Goal: Information Seeking & Learning: Understand process/instructions

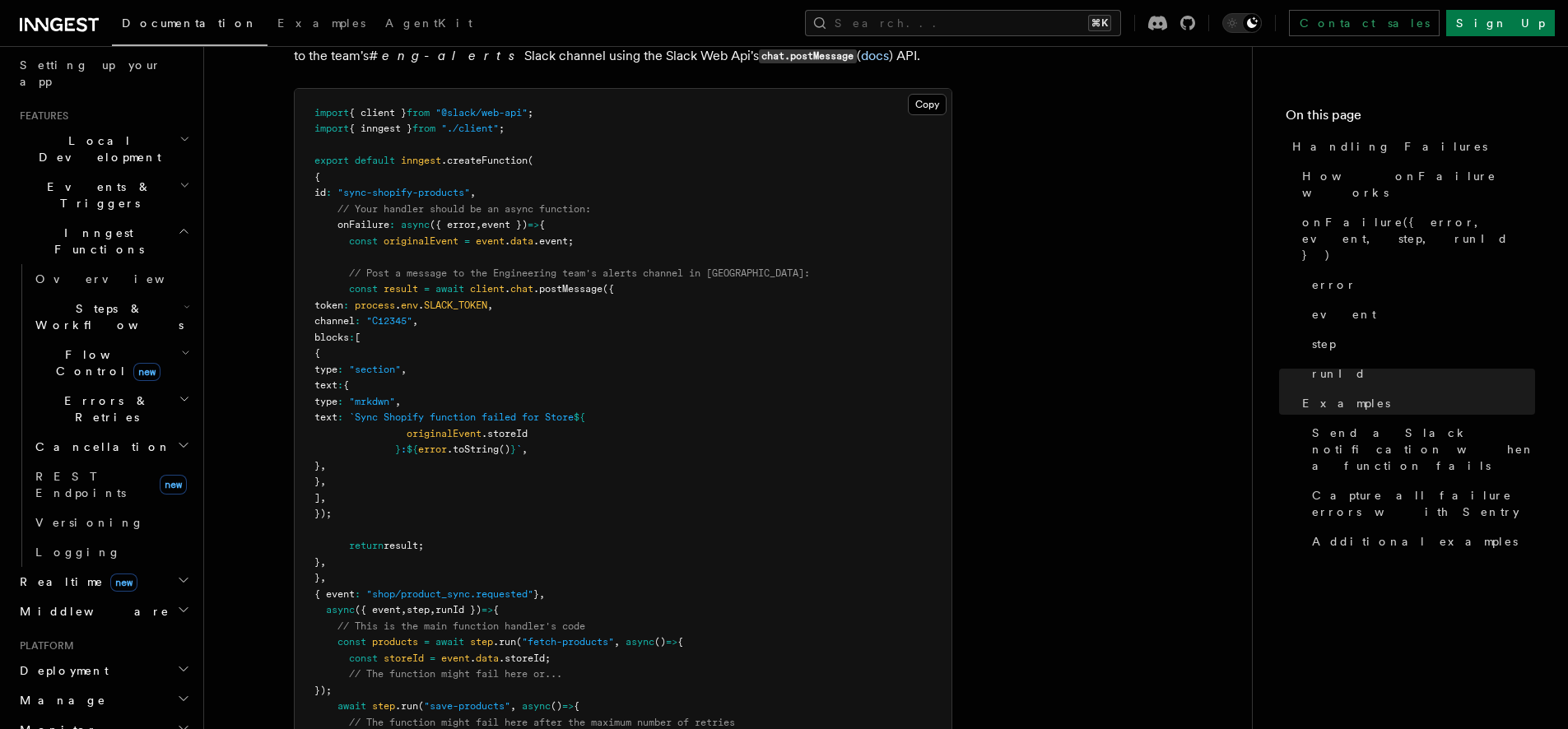
scroll to position [1945, 0]
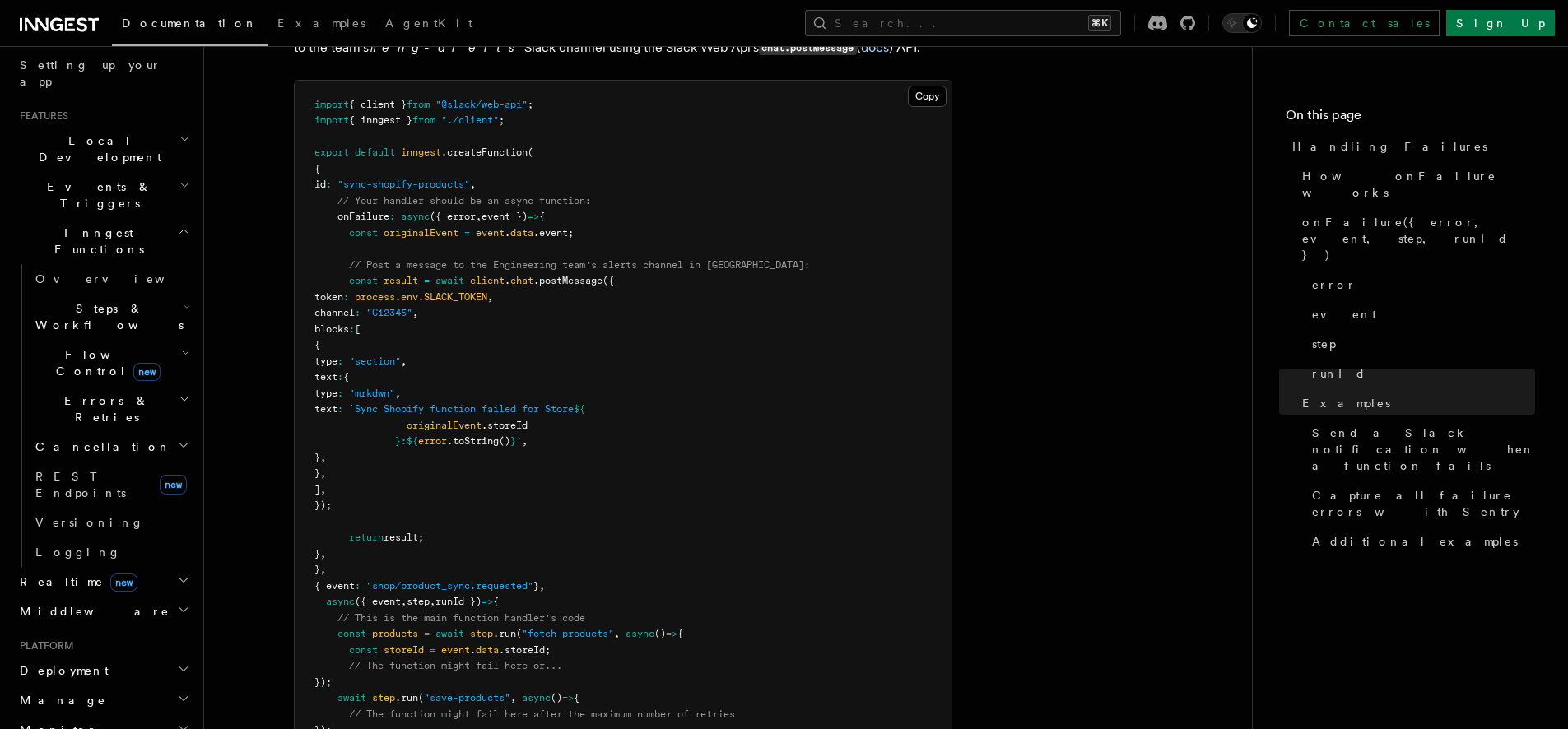
click at [497, 147] on span ".createFunction" at bounding box center [485, 152] width 87 height 11
copy span "createFunction"
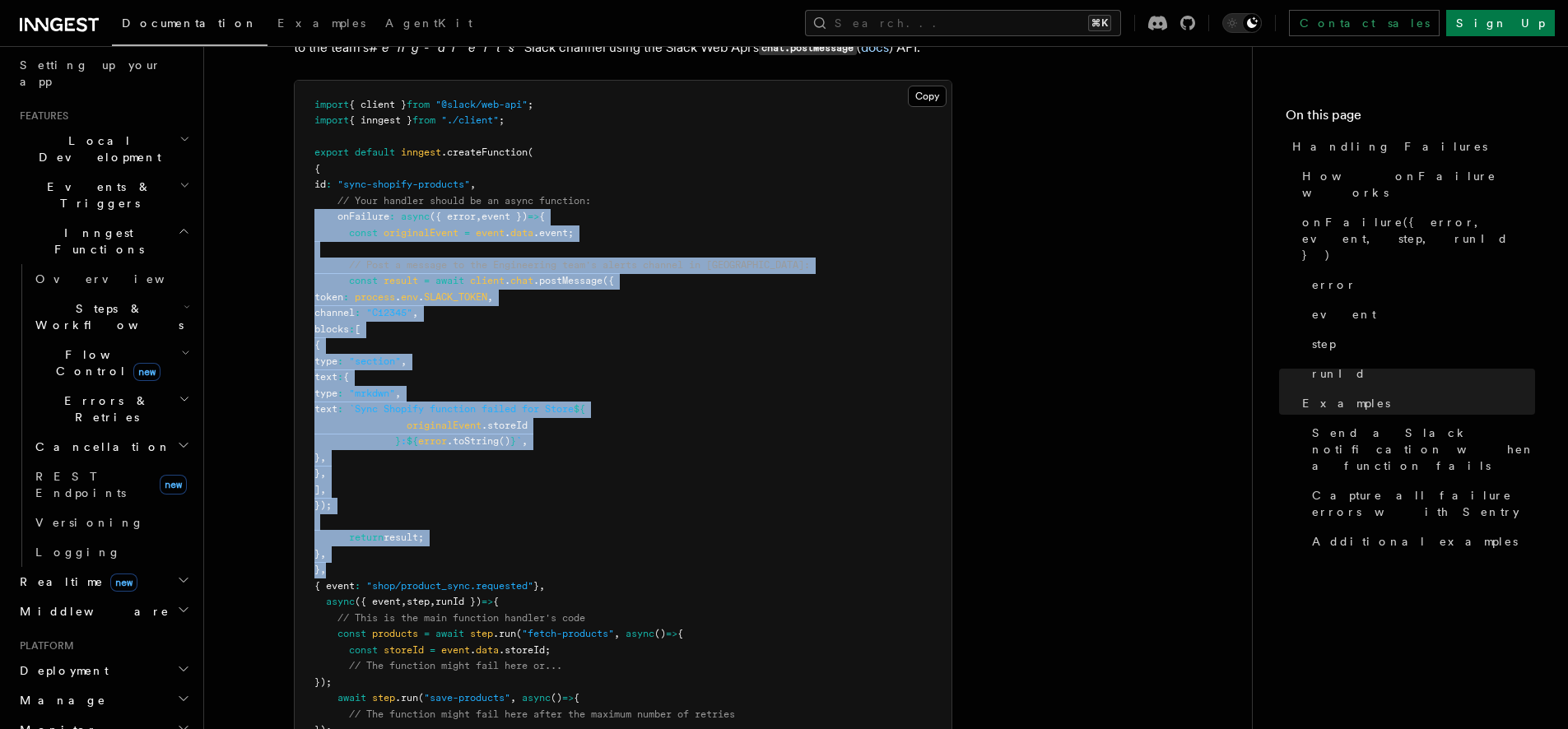
drag, startPoint x: 355, startPoint y: 541, endPoint x: 296, endPoint y: 195, distance: 351.0
click at [296, 195] on pre "import { client } from "@slack/web-api" ; import { inngest } from "./client" ; …" at bounding box center [623, 434] width 657 height 706
copy code "onFailure : async ({ error , event }) => { const originalEvent = event . data .…"
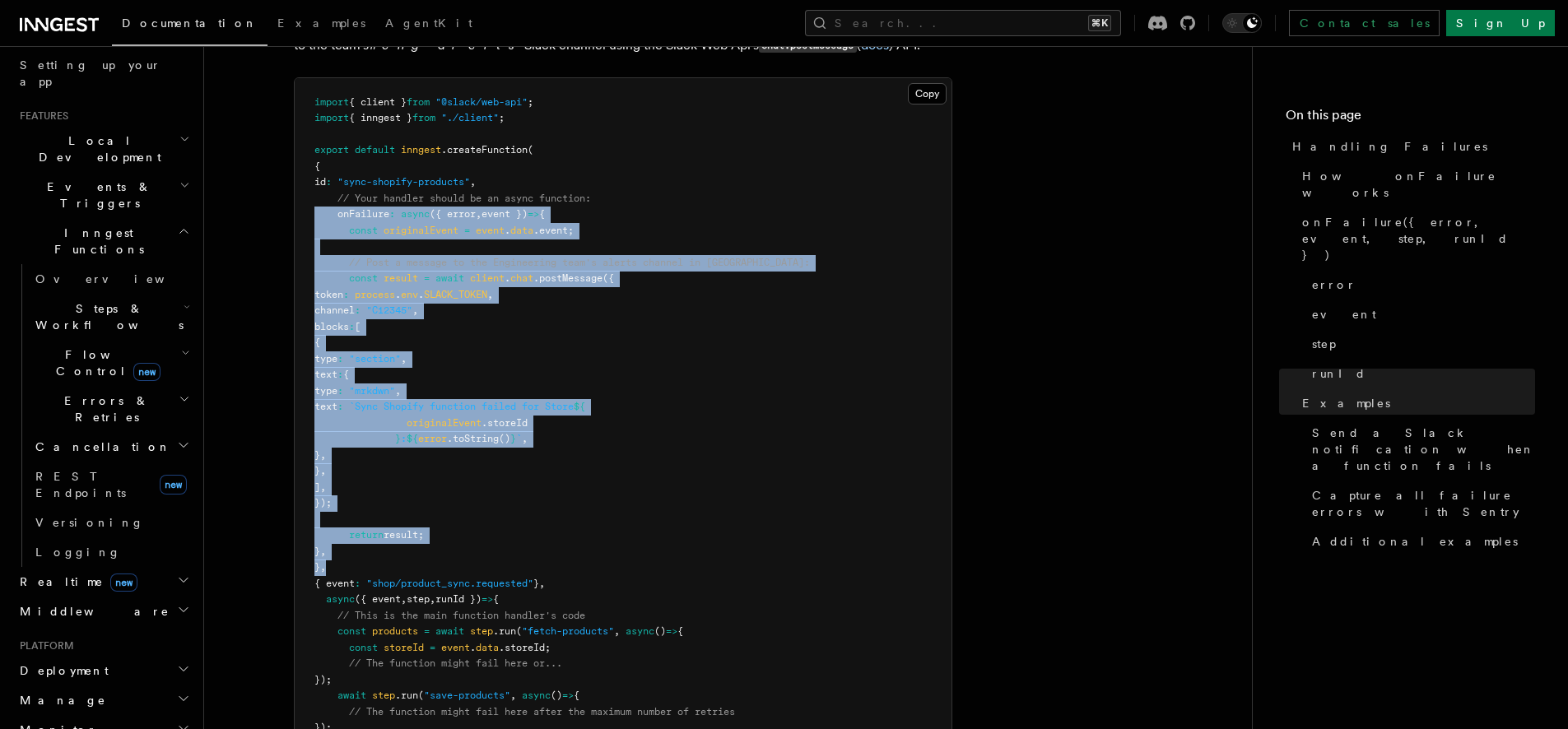
scroll to position [1953, 0]
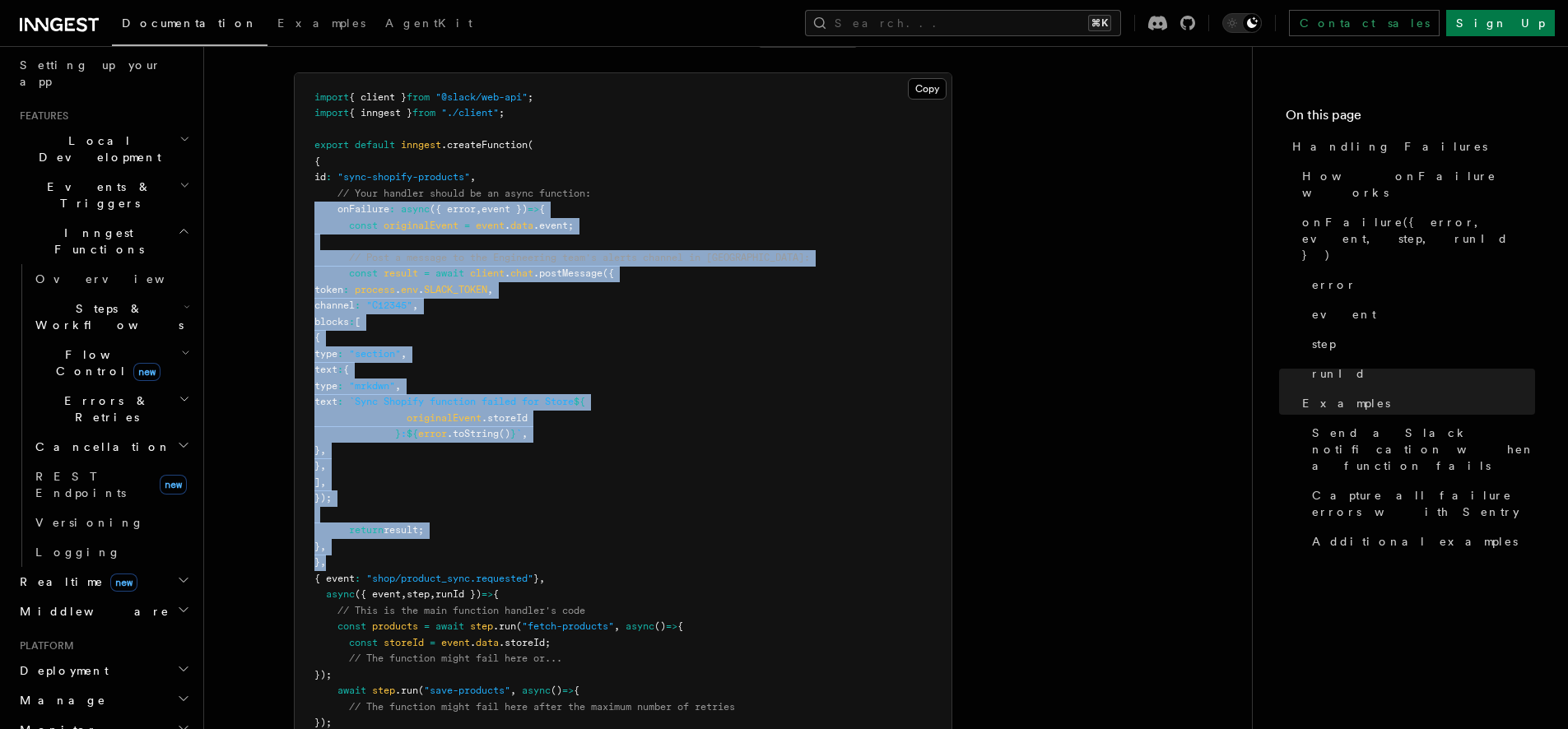
copy code "onFailure : async ({ error , event }) => { const originalEvent = event . data .…"
click at [373, 523] on pre "import { client } from "@slack/web-api" ; import { inngest } from "./client" ; …" at bounding box center [623, 426] width 657 height 706
copy code "onFailure : async ({ error , event }) => { const originalEvent = event . data .…"
click at [456, 209] on pre "import { client } from "@slack/web-api" ; import { inngest } from "./client" ; …" at bounding box center [623, 426] width 657 height 706
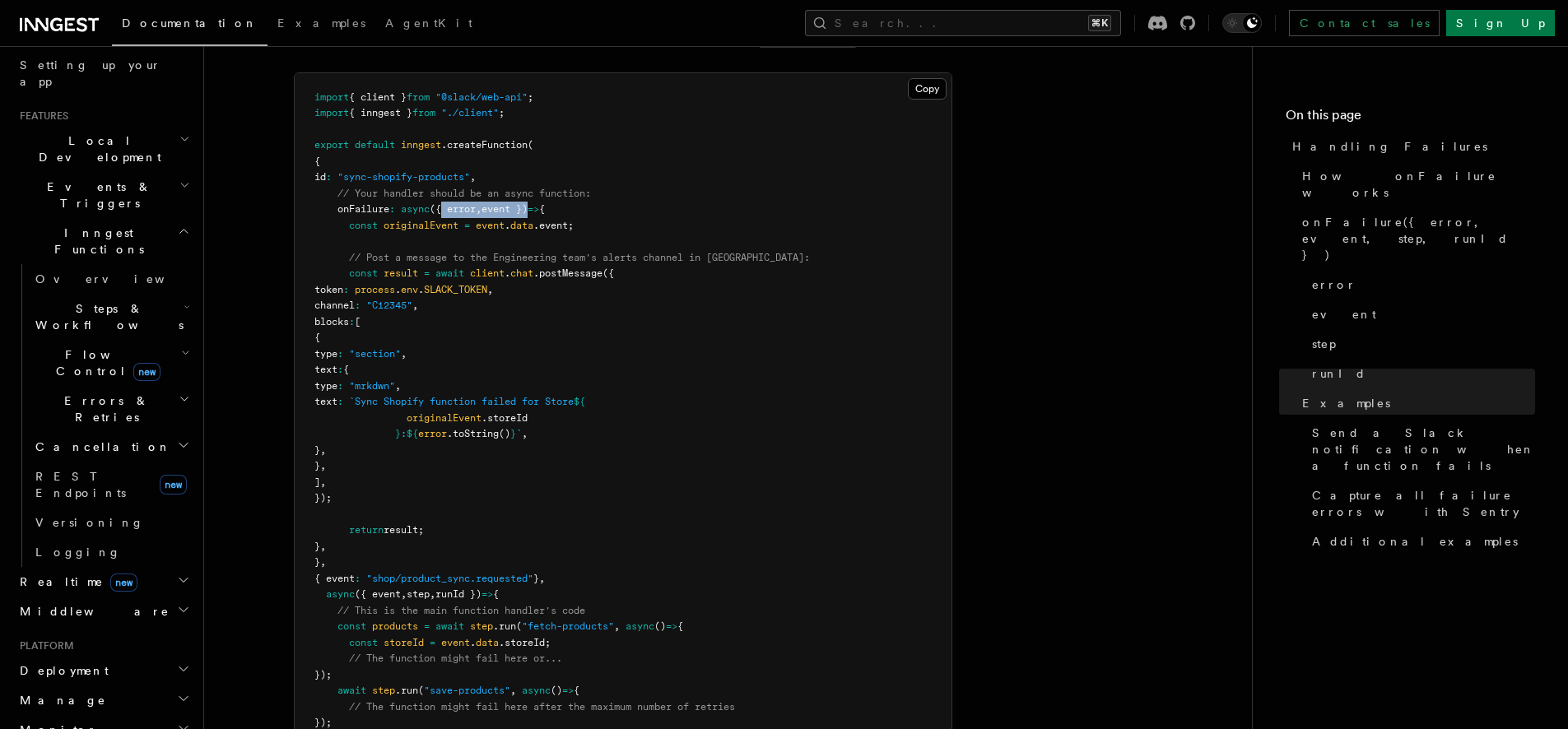
drag, startPoint x: 444, startPoint y: 184, endPoint x: 552, endPoint y: 153, distance: 112.4
click at [536, 203] on span "onFailure : async ({ error , event }) => {" at bounding box center [429, 209] width 231 height 11
copy span "{ error , event }"
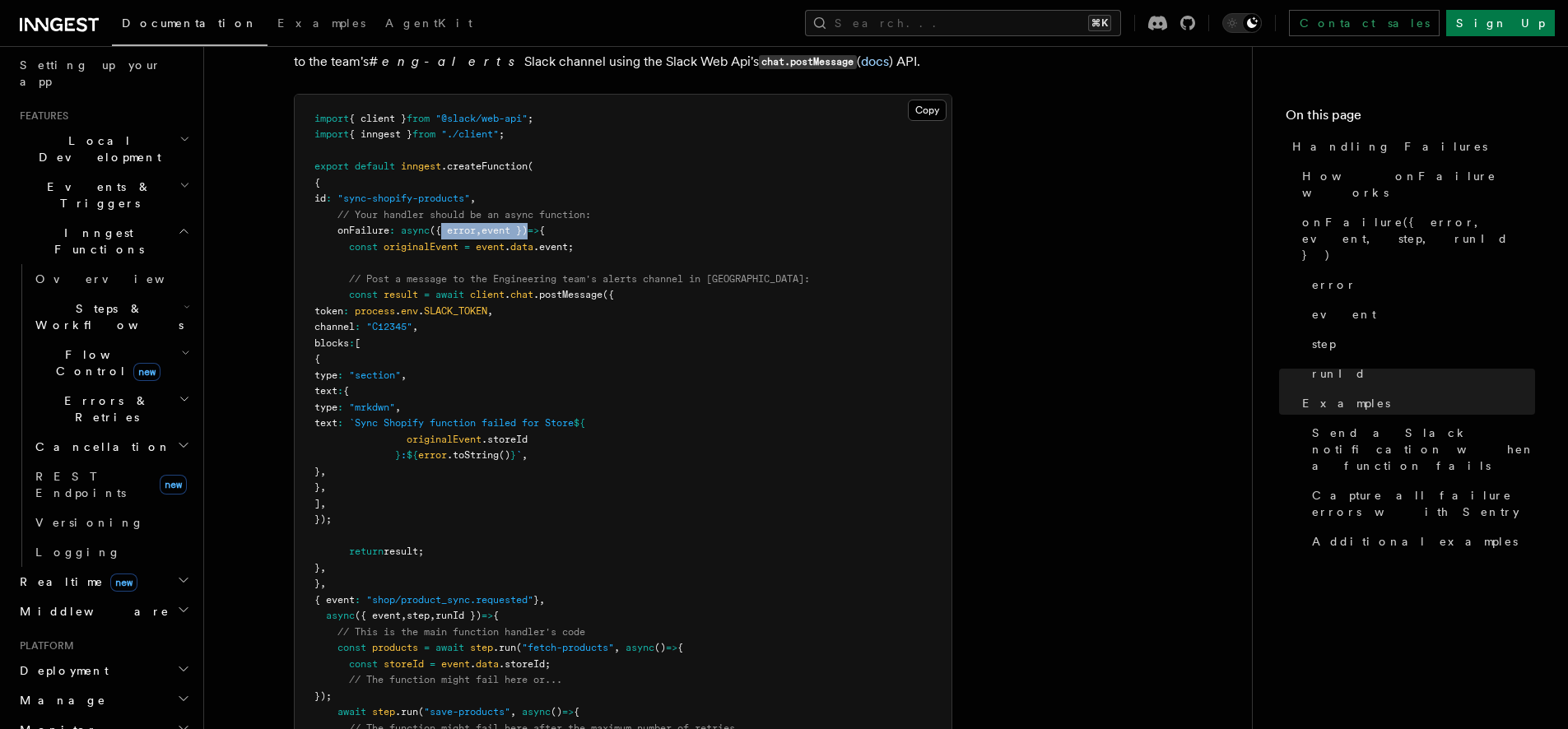
scroll to position [1925, 0]
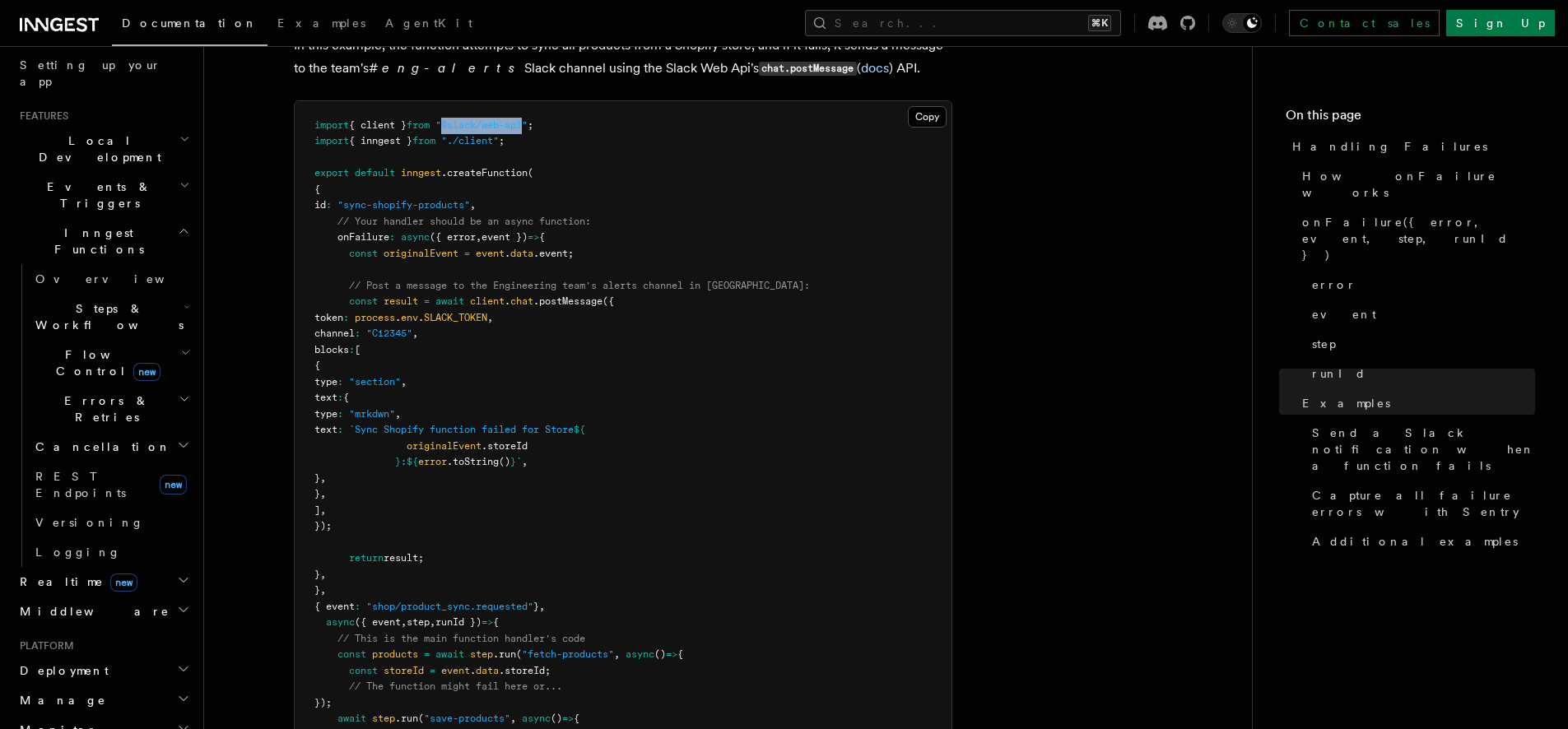
drag, startPoint x: 539, startPoint y: 97, endPoint x: 470, endPoint y: 102, distance: 69.2
click at [456, 119] on span ""@slack/web-api"" at bounding box center [482, 125] width 92 height 11
copy span "@slack/web-api"
click at [540, 112] on pre "import { client } from "@slack/web-api" ; import { inngest } from "./client" ; …" at bounding box center [623, 454] width 657 height 706
drag, startPoint x: 592, startPoint y: 100, endPoint x: 396, endPoint y: 139, distance: 199.8
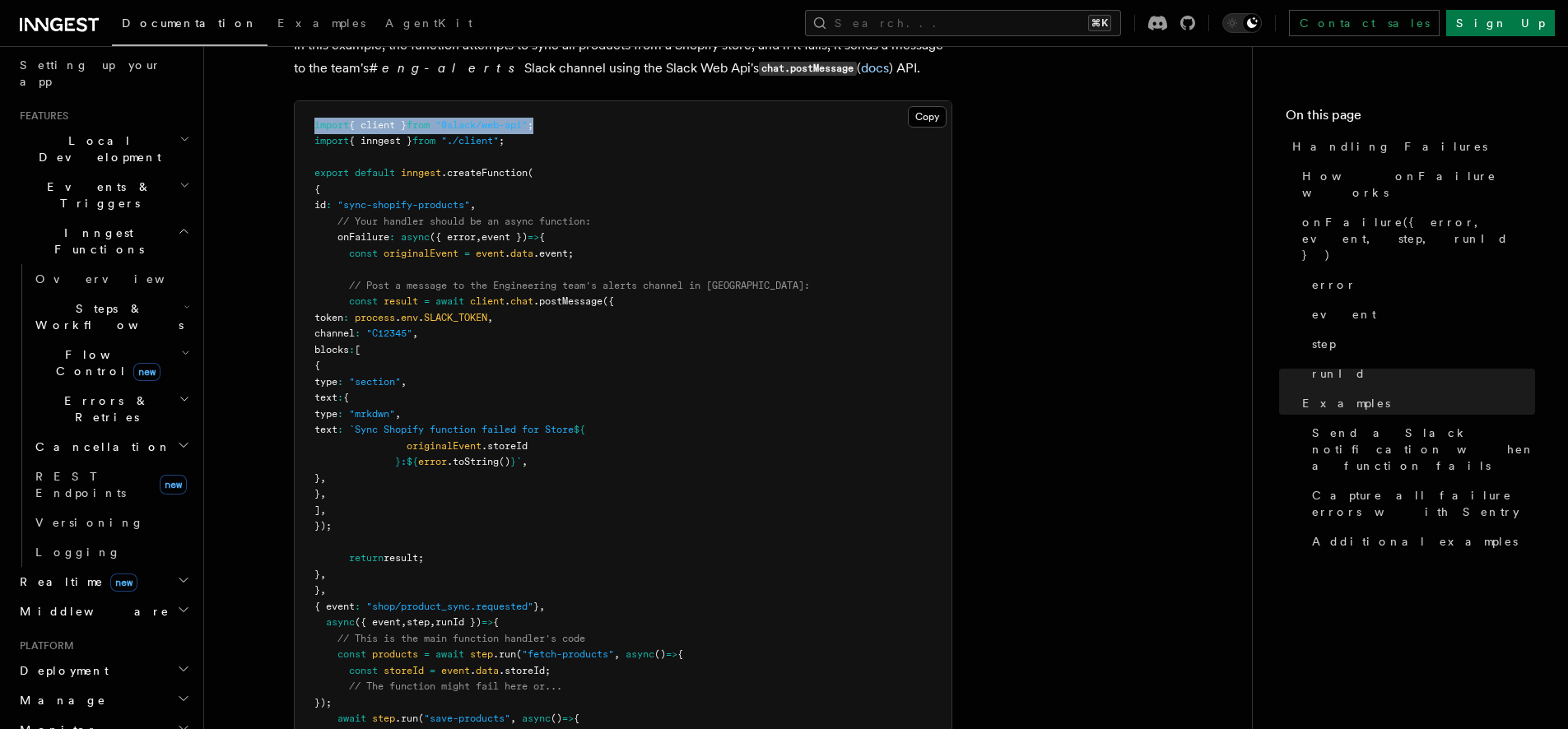
click at [295, 104] on pre "import { client } from "@slack/web-api" ; import { inngest } from "./client" ; …" at bounding box center [623, 454] width 657 height 706
copy span "import { client } from "@slack/web-api" ;"
click at [1156, 124] on article "References TypeScript SDK Handling Failures Define any failure handlers for you…" at bounding box center [728, 154] width 995 height 4014
